Goal: Find specific page/section: Find specific page/section

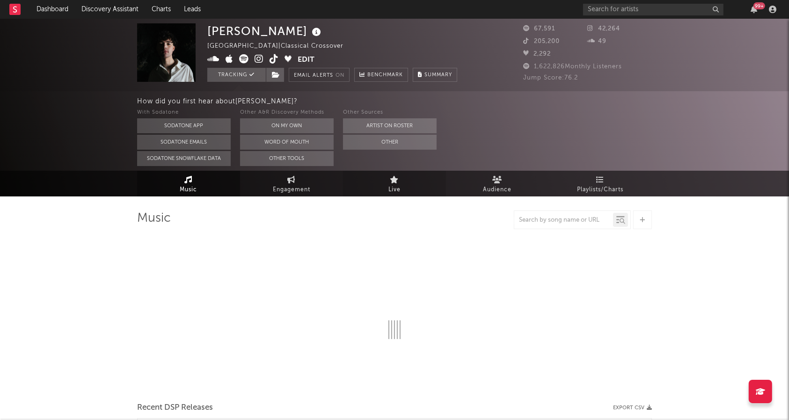
select select "6m"
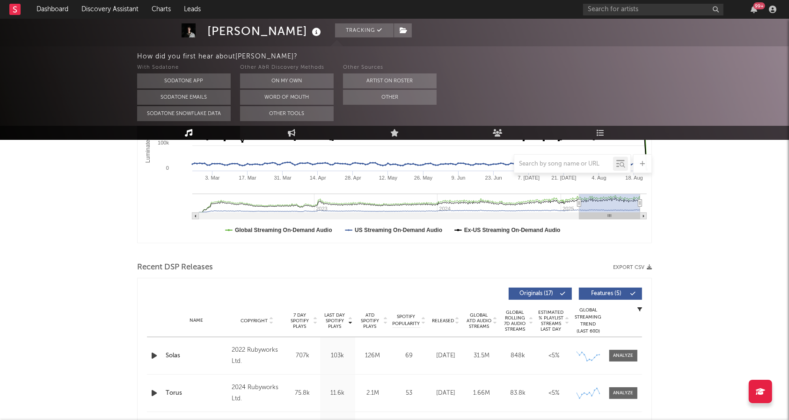
scroll to position [250, 0]
